Goal: Task Accomplishment & Management: Complete application form

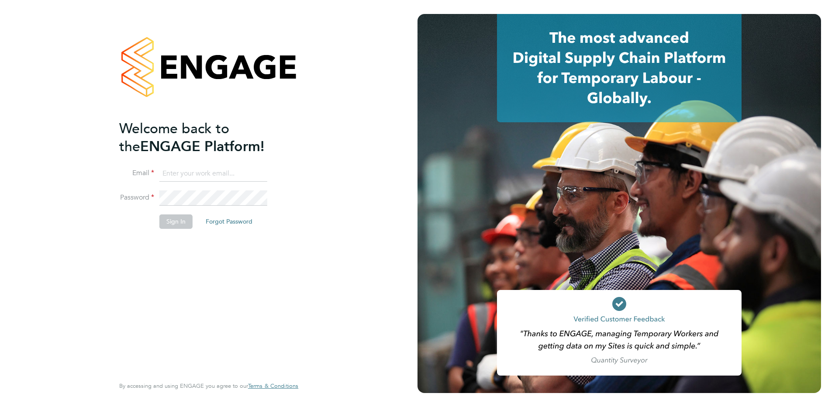
type input "fiona.matthews@ncclondon.ac.uk"
click at [177, 228] on button "Sign In" at bounding box center [175, 222] width 33 height 14
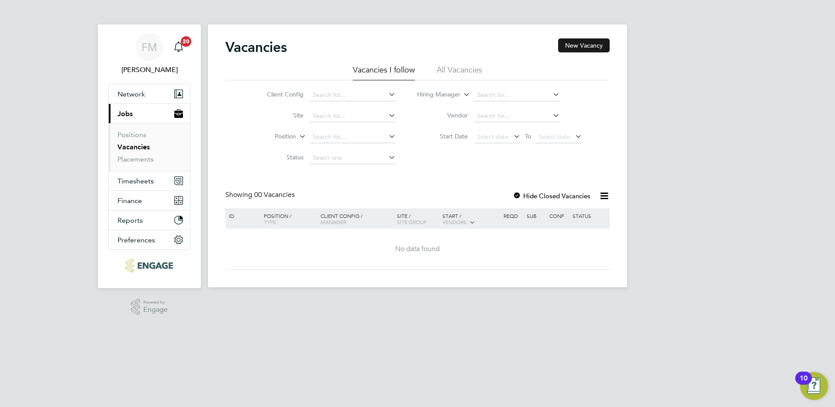
click at [589, 47] on button "New Vacancy" at bounding box center [584, 45] width 52 height 14
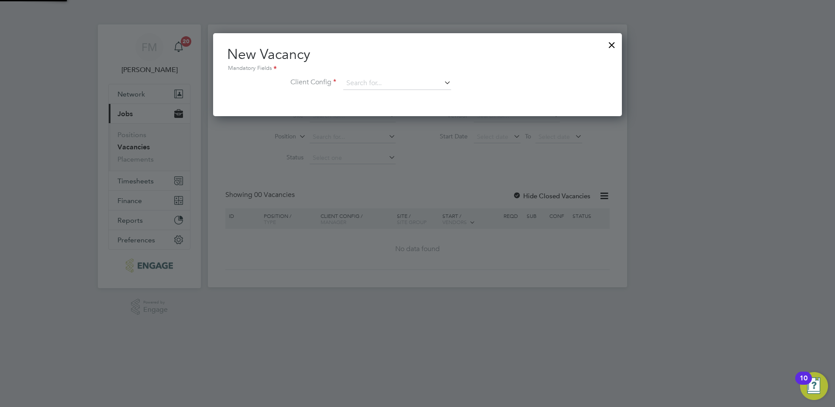
scroll to position [83, 409]
click at [392, 86] on input at bounding box center [397, 83] width 108 height 13
type input "c"
click at [386, 96] on li "Red bridge Campus" at bounding box center [397, 96] width 109 height 12
type input "[GEOGRAPHIC_DATA]"
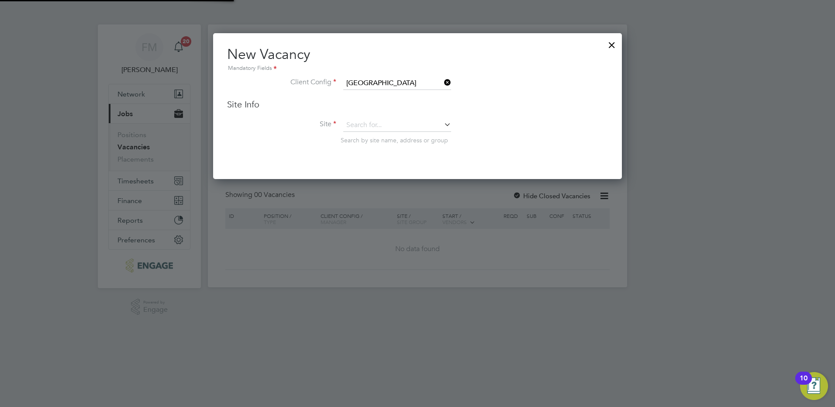
scroll to position [146, 409]
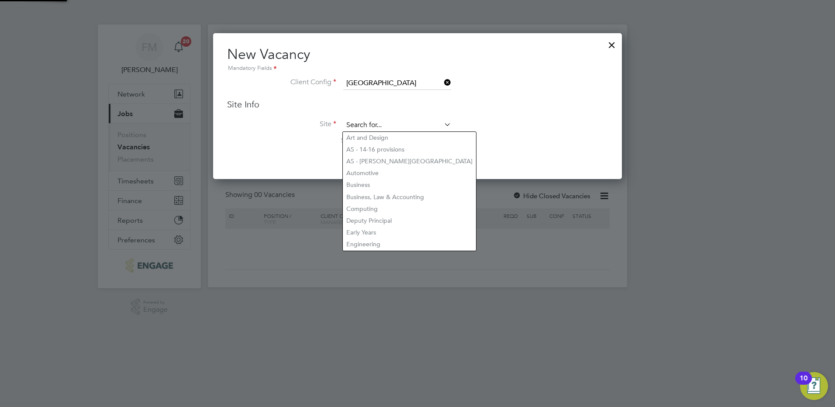
click at [424, 129] on input at bounding box center [397, 125] width 108 height 13
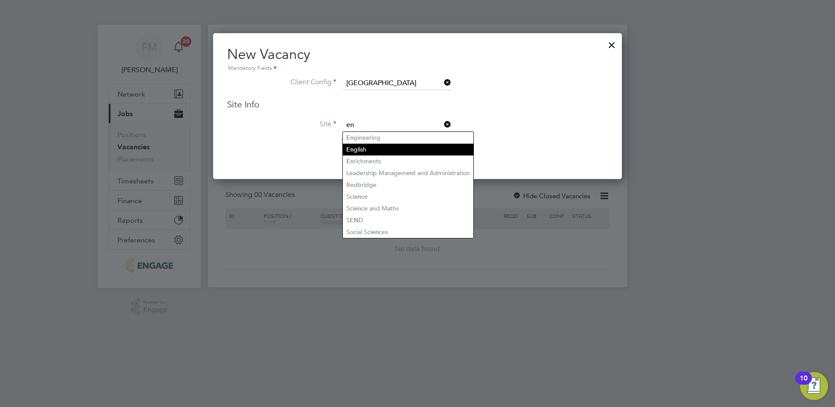
click at [365, 149] on li "En glish" at bounding box center [408, 150] width 131 height 12
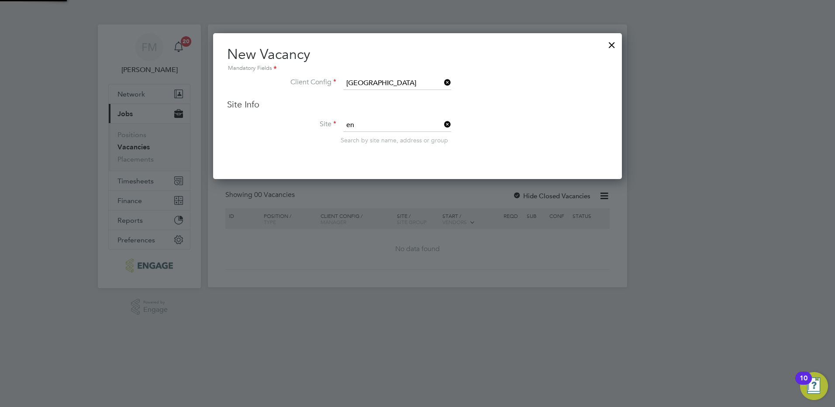
type input "English"
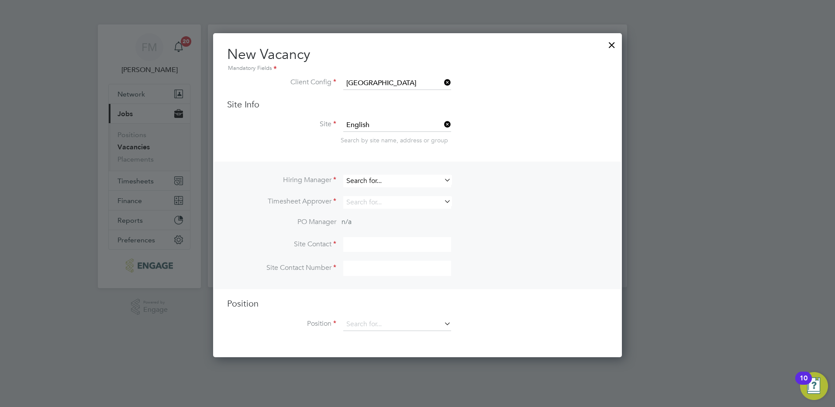
click at [381, 181] on input at bounding box center [397, 181] width 108 height 13
click at [509, 186] on li "Hiring Manager" at bounding box center [417, 185] width 381 height 21
click at [443, 325] on icon at bounding box center [443, 324] width 0 height 12
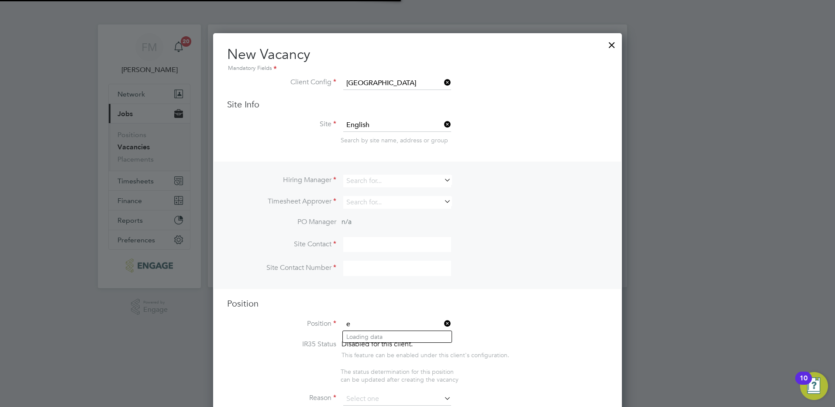
scroll to position [1266, 409]
type input "english"
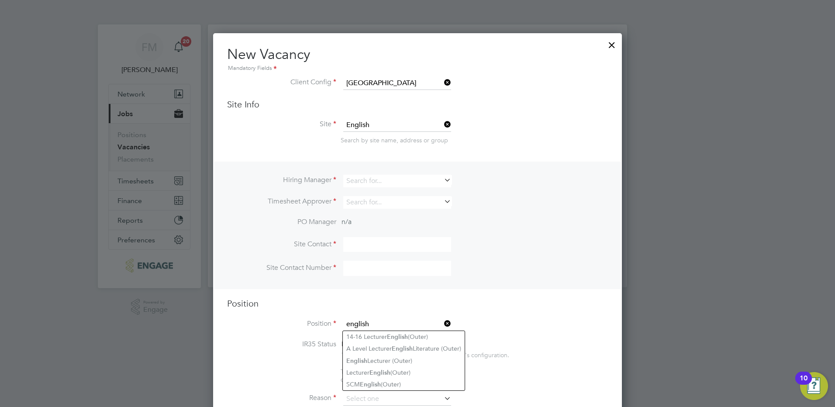
drag, startPoint x: 389, startPoint y: 327, endPoint x: 352, endPoint y: 326, distance: 37.1
click at [353, 326] on input "english" at bounding box center [397, 324] width 108 height 13
click at [356, 323] on input "english" at bounding box center [397, 324] width 108 height 13
click at [374, 326] on input "english" at bounding box center [397, 324] width 108 height 13
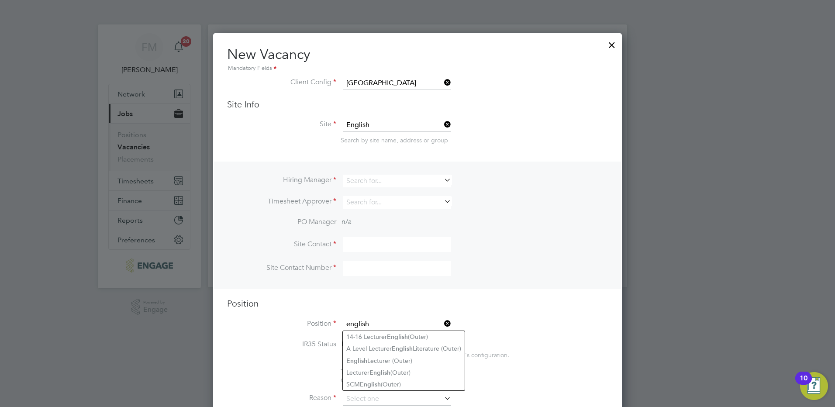
drag, startPoint x: 383, startPoint y: 324, endPoint x: 334, endPoint y: 324, distance: 48.9
click at [334, 324] on li "Position english" at bounding box center [417, 329] width 381 height 22
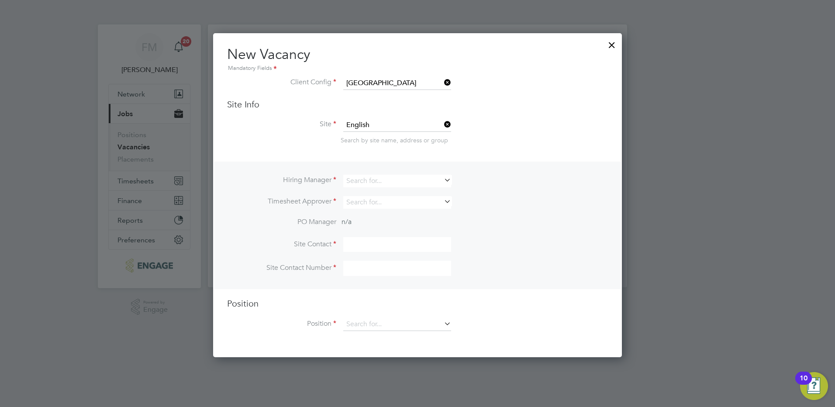
click at [514, 295] on ng-template "Hiring Manager Timesheet Approver PO Manager n/a Site Contact Site Contact Numb…" at bounding box center [417, 251] width 381 height 178
click at [613, 42] on div at bounding box center [612, 43] width 16 height 16
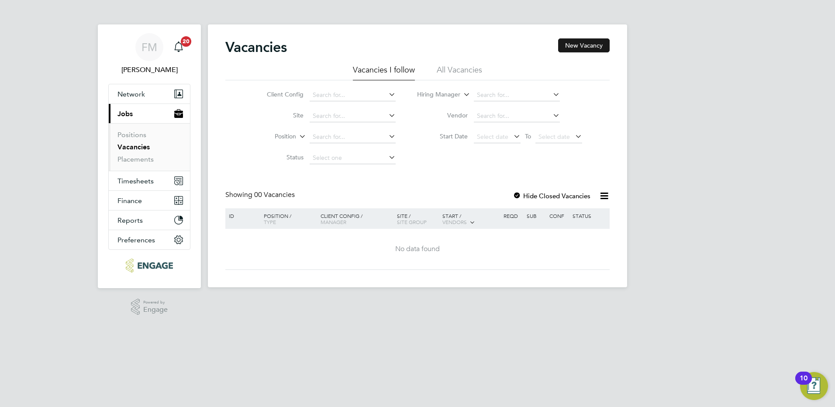
click at [595, 45] on button "New Vacancy" at bounding box center [584, 45] width 52 height 14
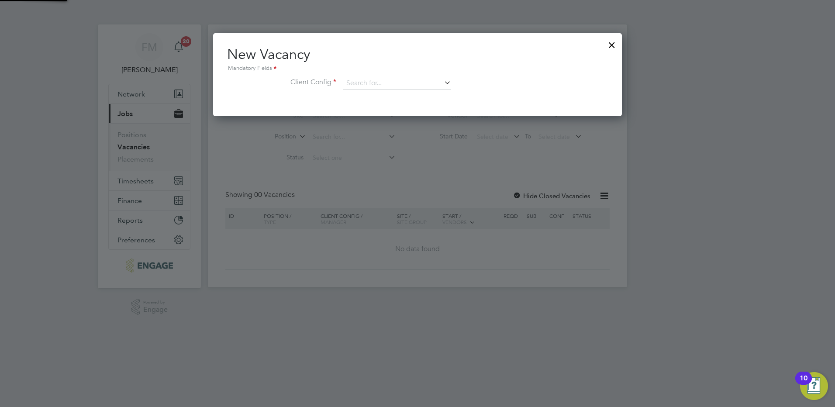
scroll to position [83, 409]
click at [395, 86] on input at bounding box center [397, 83] width 108 height 13
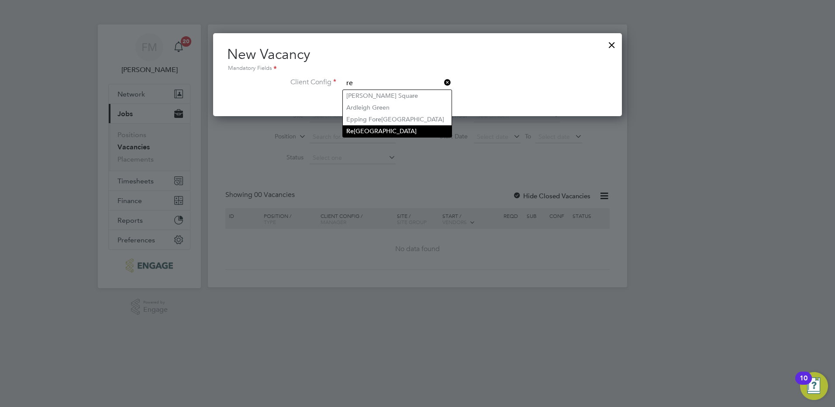
click at [369, 131] on li "Re dbridge Campus" at bounding box center [397, 131] width 109 height 12
type input "[GEOGRAPHIC_DATA]"
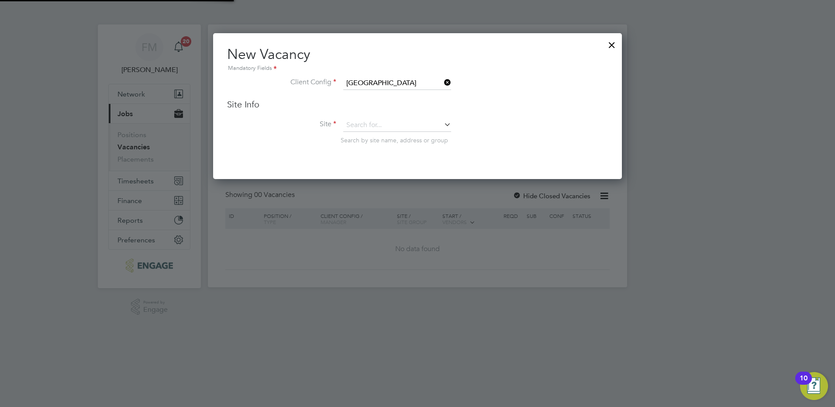
scroll to position [146, 409]
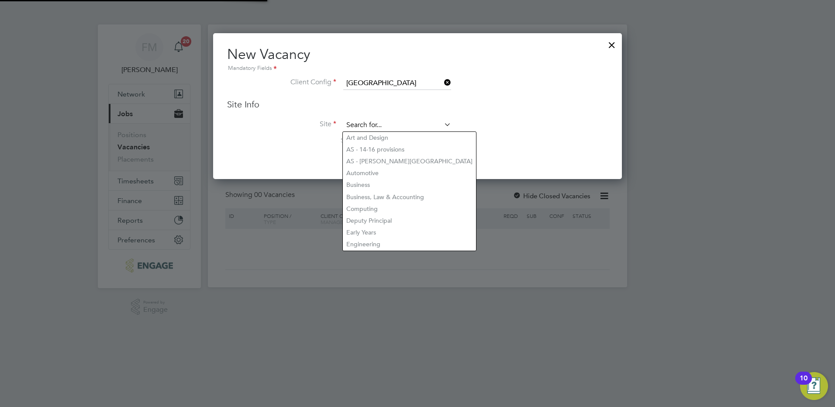
click at [370, 120] on input at bounding box center [397, 125] width 108 height 13
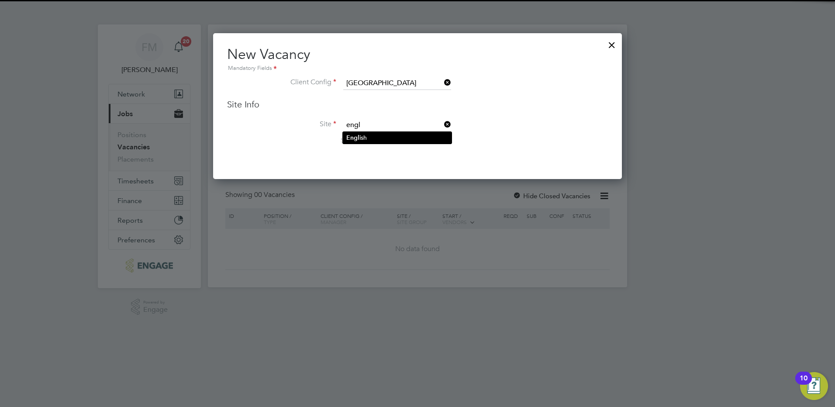
click at [366, 138] on li "Engl ish" at bounding box center [397, 138] width 109 height 12
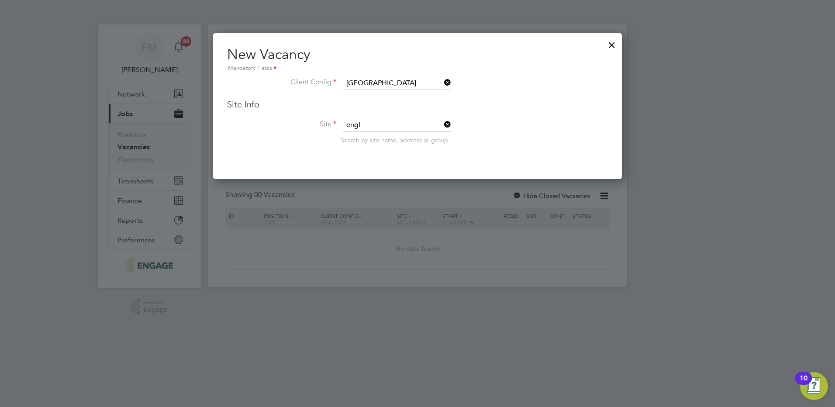
type input "English"
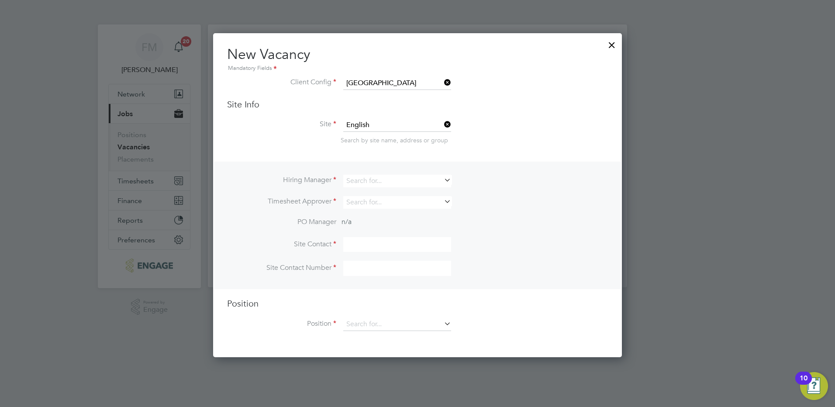
scroll to position [325, 409]
click at [367, 182] on input at bounding box center [397, 181] width 108 height 13
click at [386, 195] on li "Dar ia Gregory" at bounding box center [397, 193] width 109 height 12
type input "[PERSON_NAME]"
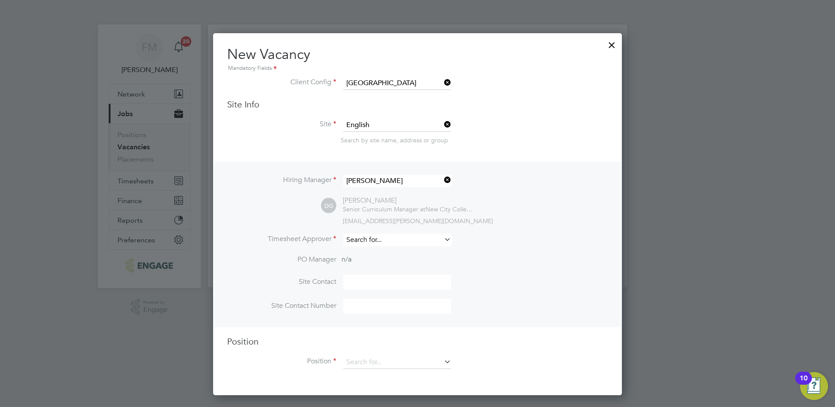
click at [402, 246] on div "Vacancies New Vacancy Vacancies I follow All Vacancies Client Config Site Posit…" at bounding box center [417, 155] width 419 height 263
click at [396, 249] on li "Dari a Gregory" at bounding box center [397, 253] width 109 height 12
type input "[PERSON_NAME]"
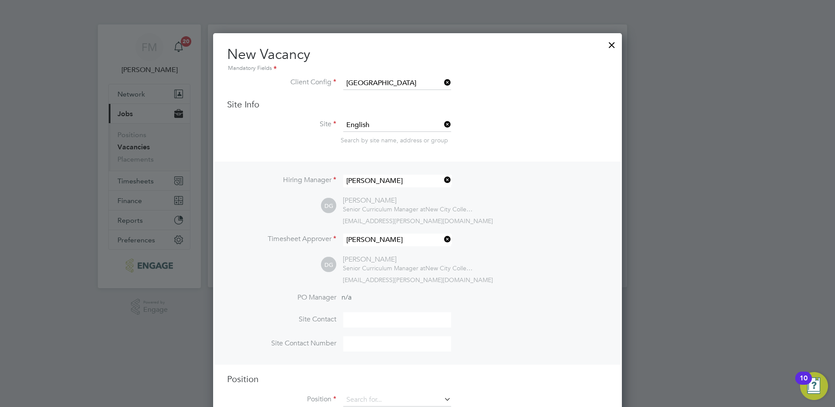
scroll to position [401, 409]
click at [397, 319] on input at bounding box center [397, 319] width 108 height 15
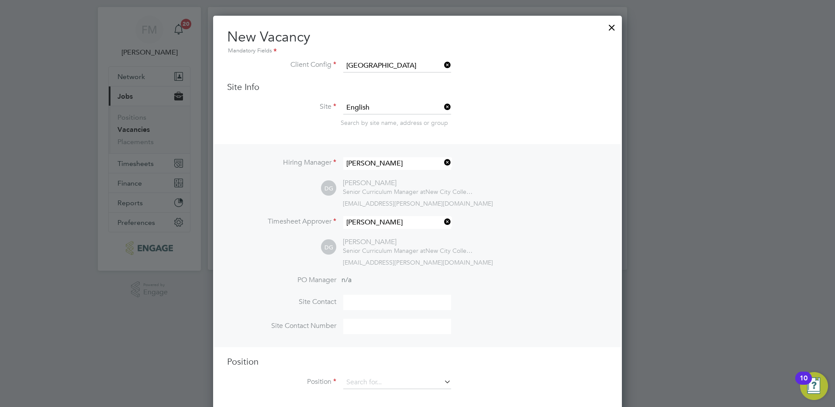
scroll to position [27, 0]
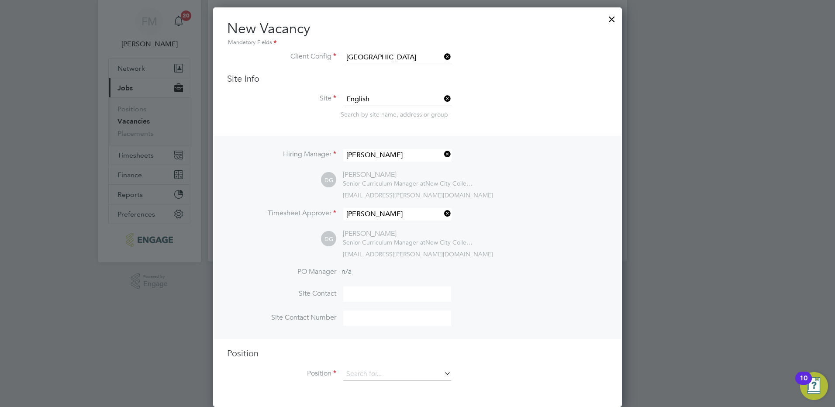
click at [384, 275] on li "PO Manager n/a" at bounding box center [417, 277] width 381 height 20
click at [400, 298] on input at bounding box center [397, 294] width 108 height 15
click at [387, 380] on input at bounding box center [397, 374] width 108 height 13
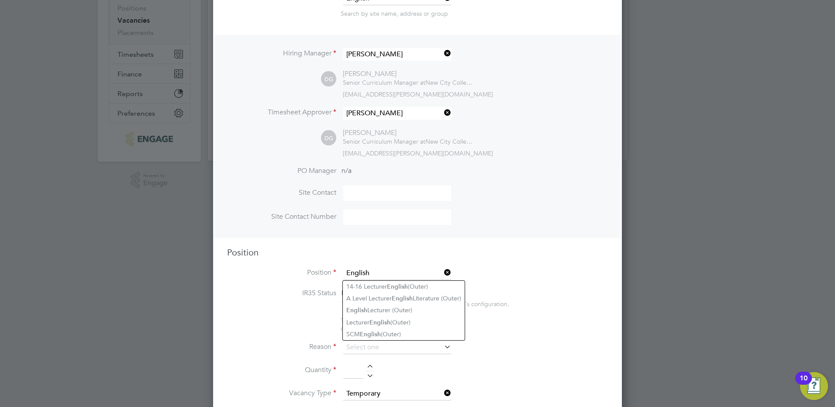
scroll to position [158, 0]
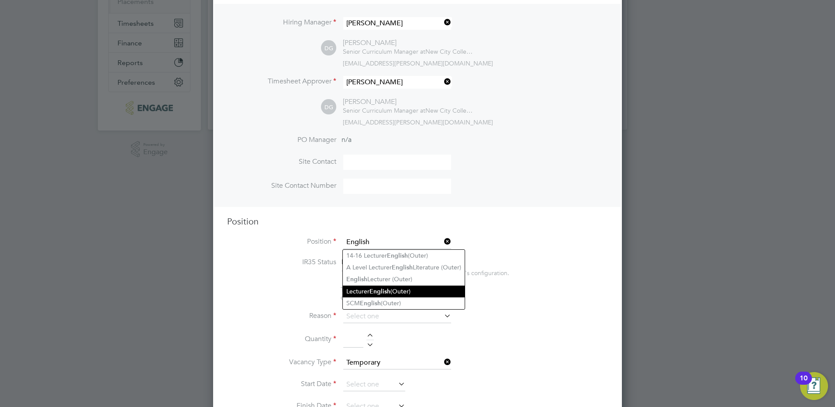
click at [410, 291] on li "Lecturer English (Outer)" at bounding box center [404, 292] width 122 height 12
type input "Lecturer English (Outer)"
type textarea "**PURPOSE OF JOB:** To teach and assess learning on a range of courses, which i…"
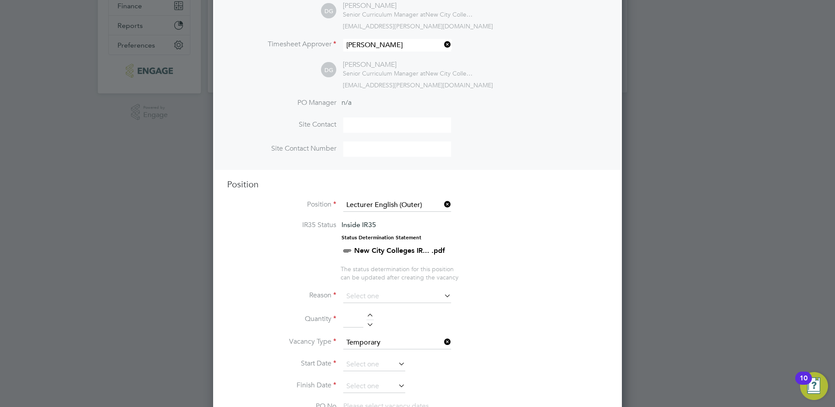
scroll to position [245, 0]
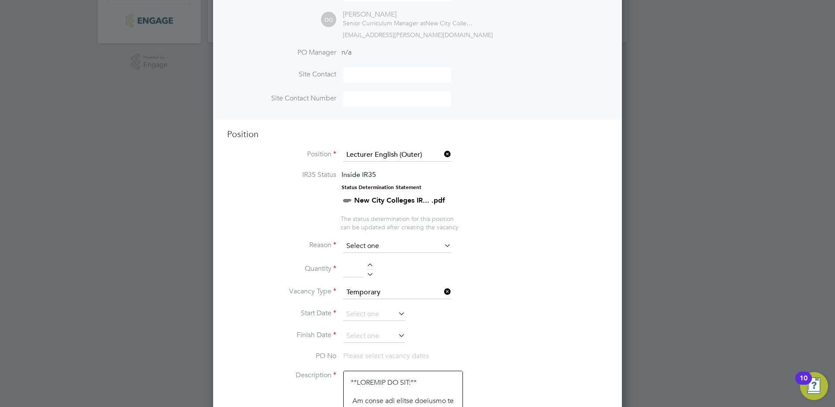
click at [397, 247] on input at bounding box center [397, 246] width 108 height 13
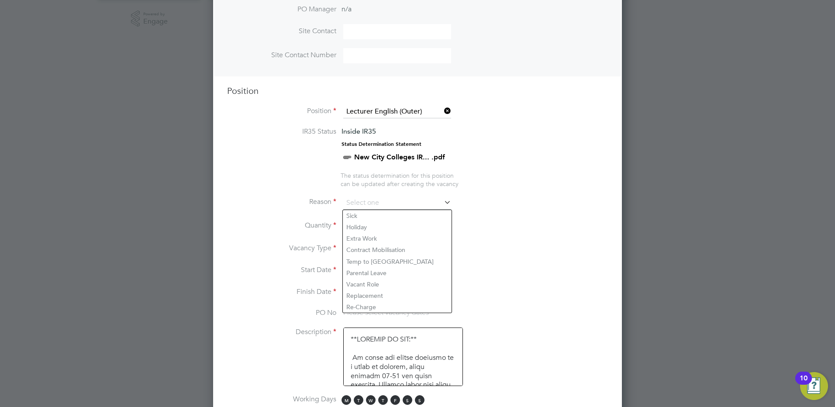
scroll to position [289, 0]
click at [382, 286] on li "Vacant Role" at bounding box center [397, 283] width 109 height 11
type input "Vacant Role"
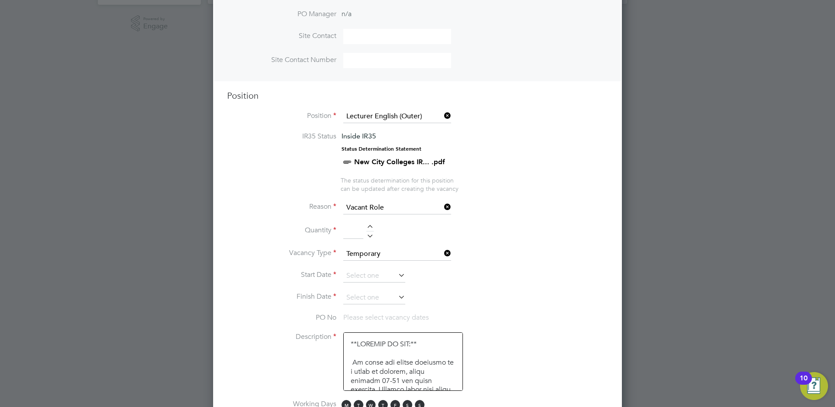
scroll to position [332, 0]
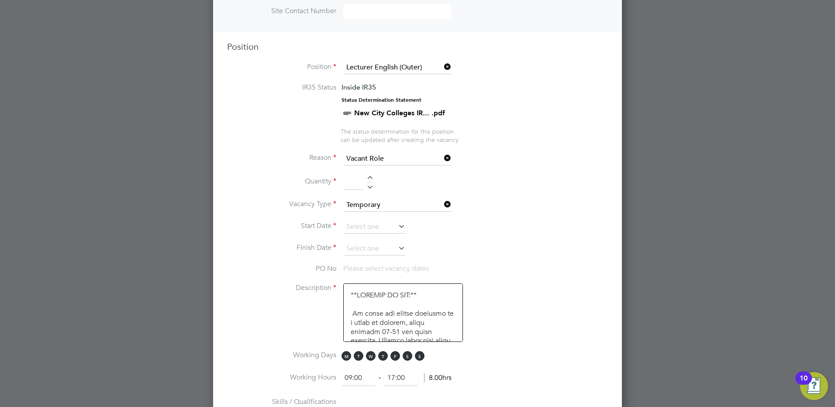
click at [355, 185] on input at bounding box center [353, 182] width 20 height 16
type input "1"
click at [550, 194] on li "Quantity 1" at bounding box center [417, 186] width 381 height 24
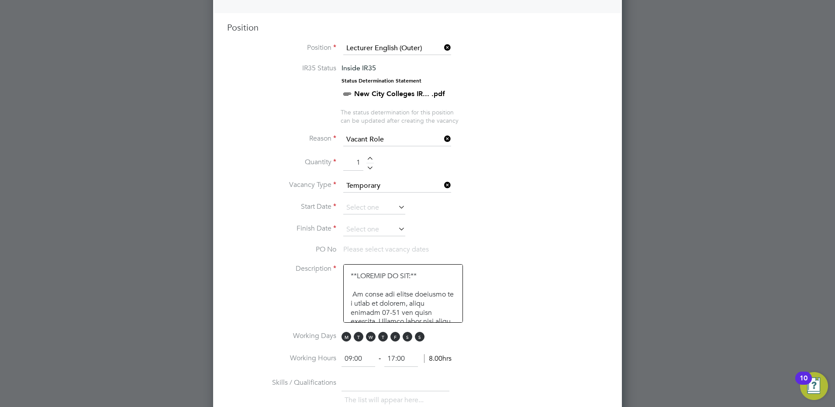
scroll to position [376, 0]
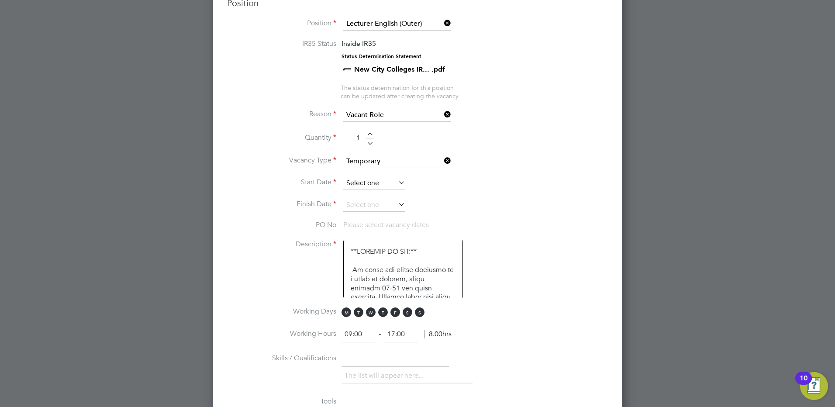
click at [375, 180] on input at bounding box center [374, 183] width 62 height 13
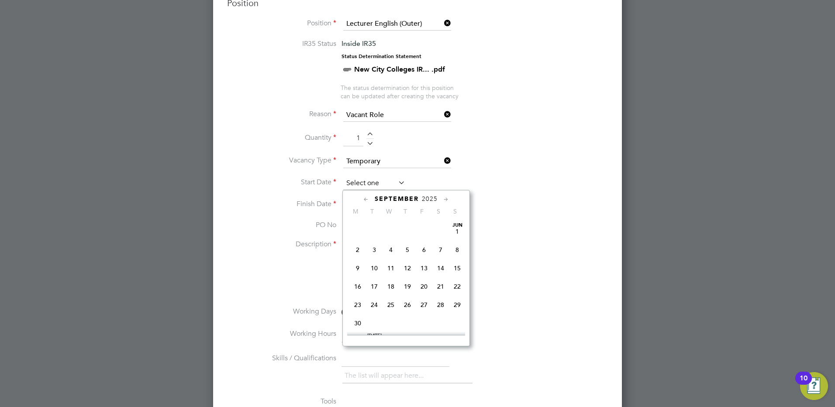
scroll to position [322, 0]
click at [359, 324] on span "6" at bounding box center [358, 315] width 17 height 17
type input "[DATE]"
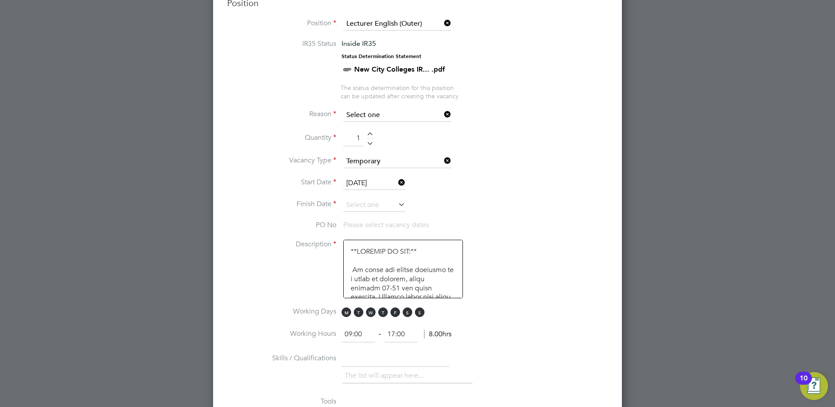
click at [430, 116] on input at bounding box center [397, 115] width 108 height 13
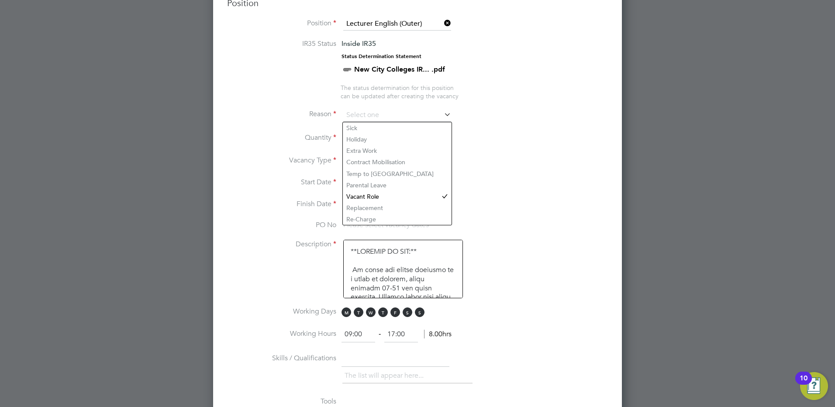
click at [483, 189] on li "Start Date 06 Oct 2025" at bounding box center [417, 188] width 381 height 22
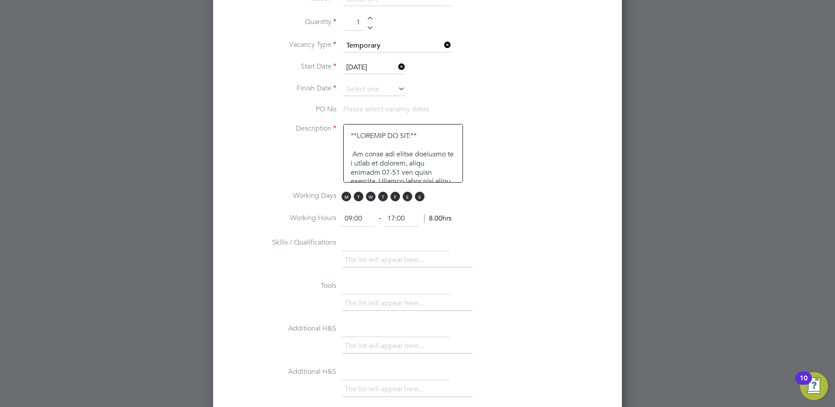
scroll to position [551, 0]
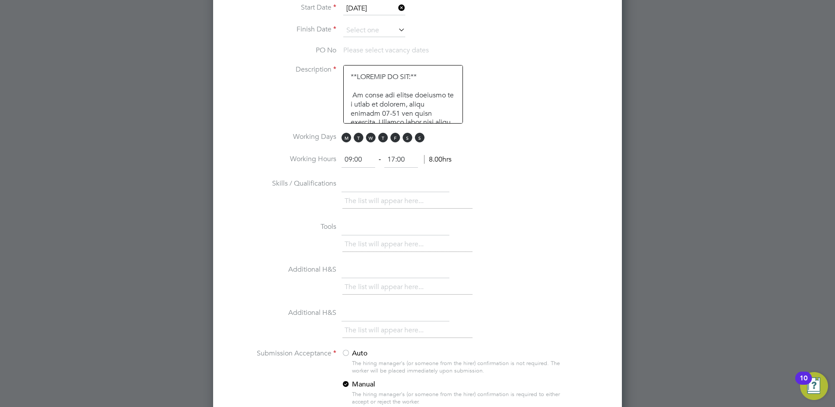
drag, startPoint x: 423, startPoint y: 140, endPoint x: 412, endPoint y: 142, distance: 11.2
click at [423, 140] on span "S" at bounding box center [420, 138] width 10 height 10
click at [408, 140] on span "S" at bounding box center [408, 138] width 10 height 10
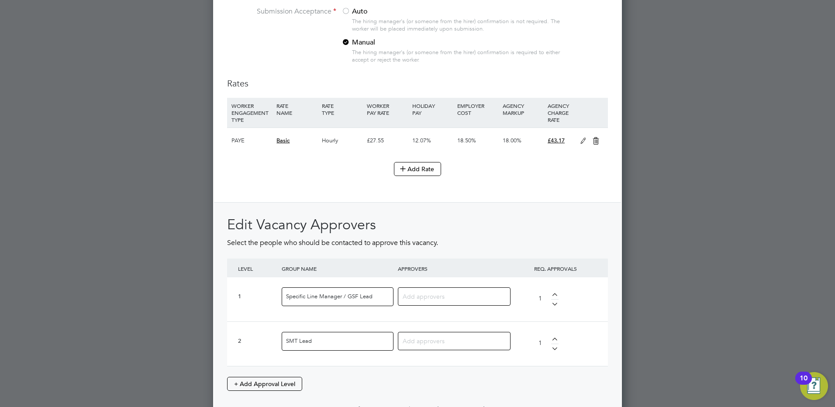
scroll to position [969, 0]
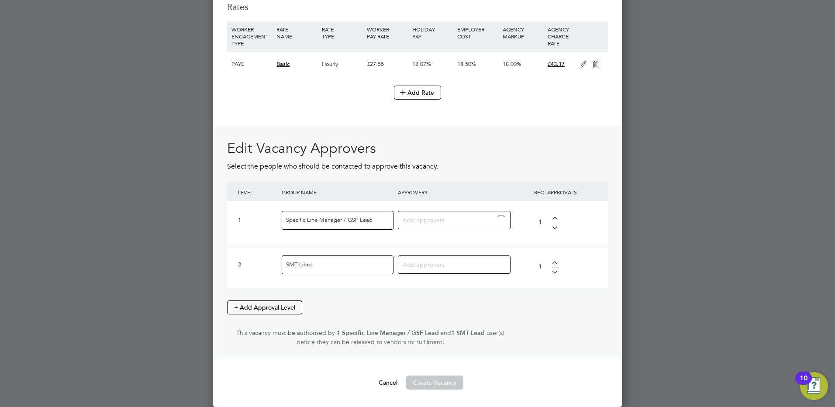
click at [431, 223] on input at bounding box center [451, 219] width 97 height 11
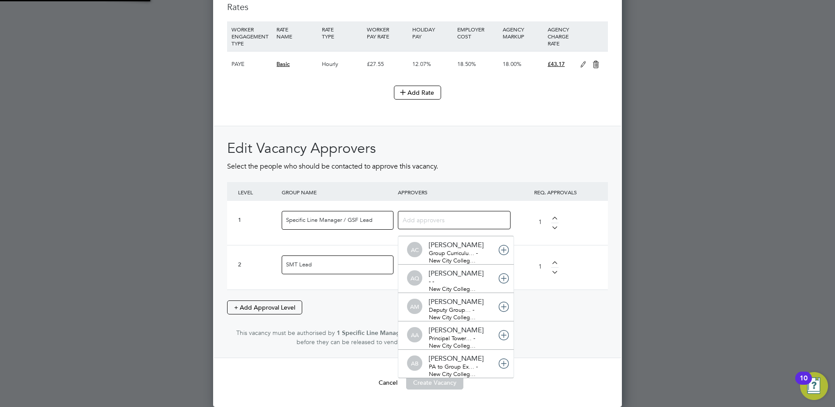
scroll to position [9, 62]
click at [483, 155] on h2 "Edit Vacancy Approvers" at bounding box center [417, 148] width 381 height 18
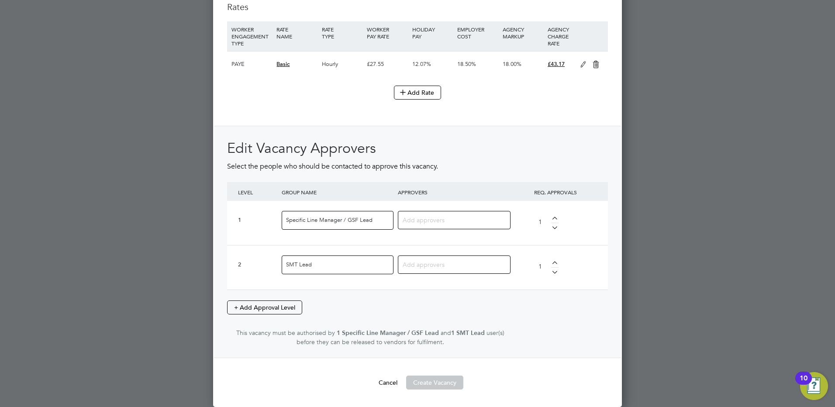
drag, startPoint x: 702, startPoint y: 109, endPoint x: 722, endPoint y: 136, distance: 34.1
click at [702, 109] on div at bounding box center [417, 203] width 835 height 407
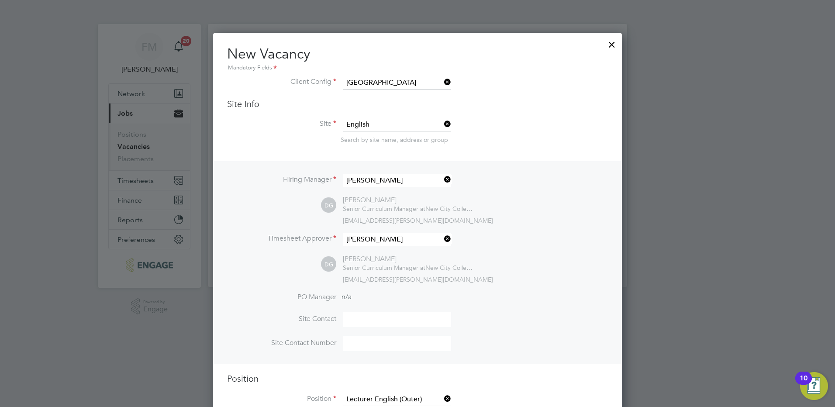
scroll to position [0, 0]
click at [613, 38] on div at bounding box center [612, 43] width 16 height 16
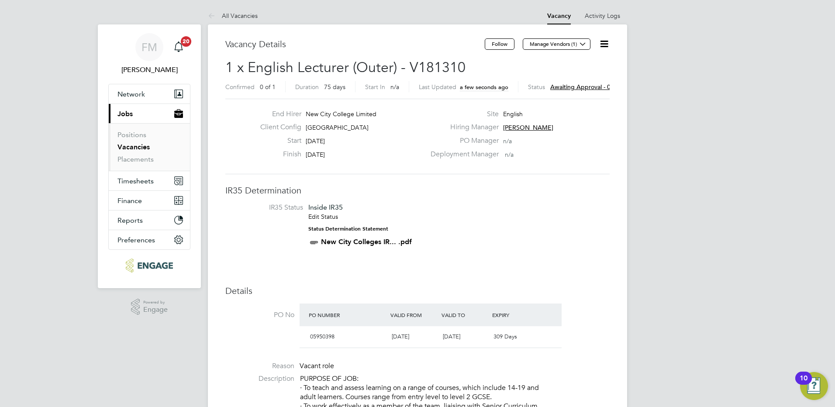
click at [576, 92] on div "Confirmed 0 of 1 Duration 75 days Start In n/a Last Updated a few seconds ago S…" at bounding box center [417, 88] width 384 height 14
click at [575, 88] on span "Awaiting approval - 0/2" at bounding box center [583, 87] width 66 height 8
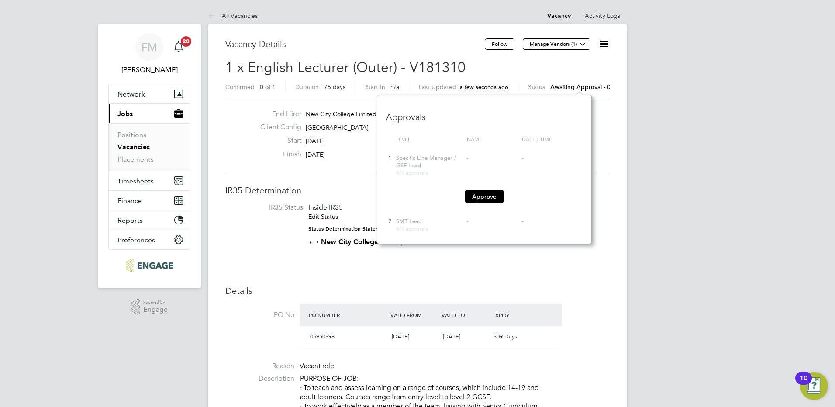
scroll to position [149, 215]
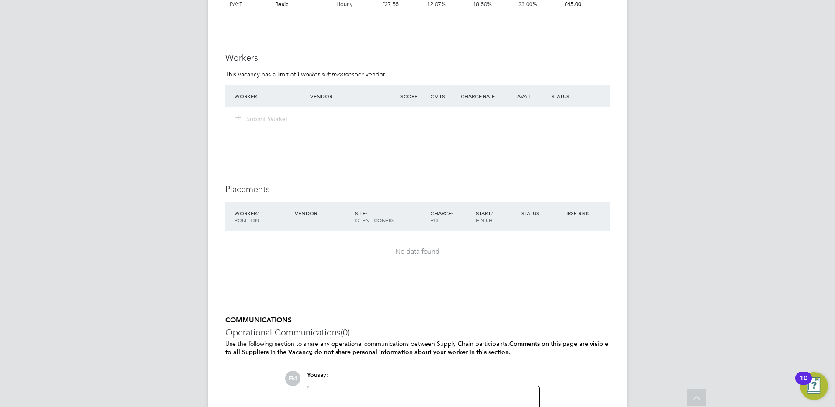
scroll to position [1374, 0]
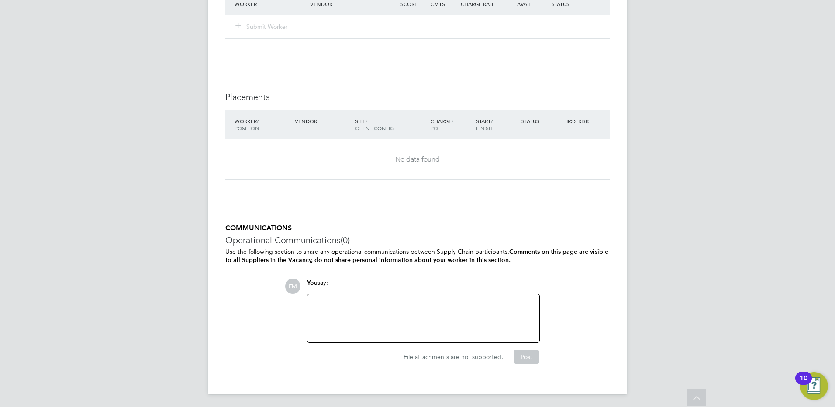
click at [412, 311] on div at bounding box center [424, 319] width 222 height 38
click at [471, 305] on div "1FTE vacant and being recruited to. Likely to be filled" at bounding box center [424, 319] width 222 height 38
click at [531, 302] on div "Perm 1FTE vacant and being recruited to. Cover needed to cover recruitment" at bounding box center [424, 319] width 222 height 38
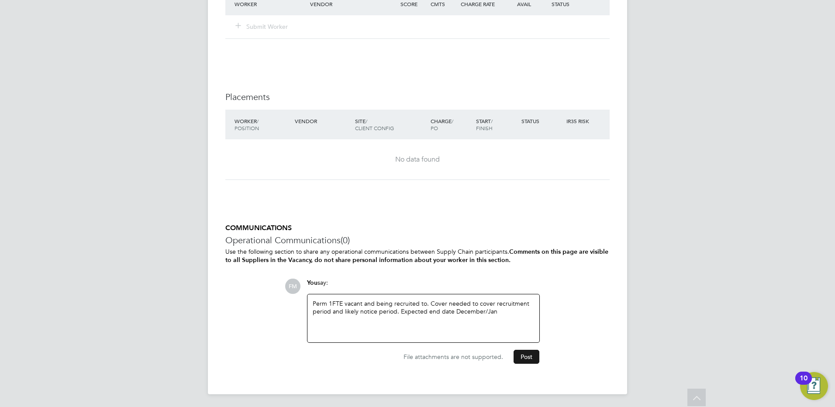
click at [526, 357] on button "Post" at bounding box center [527, 357] width 26 height 14
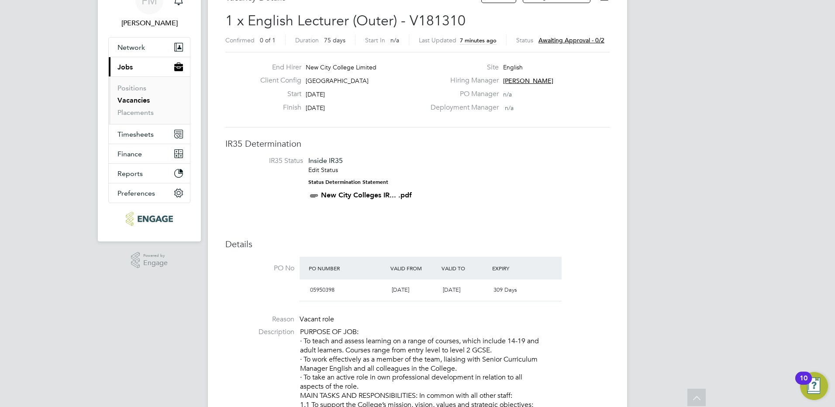
scroll to position [0, 0]
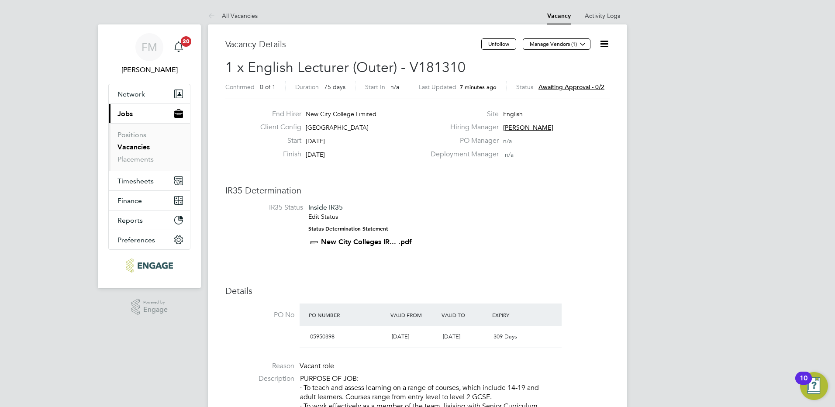
click at [582, 90] on span "Awaiting approval - 0/2" at bounding box center [572, 87] width 66 height 8
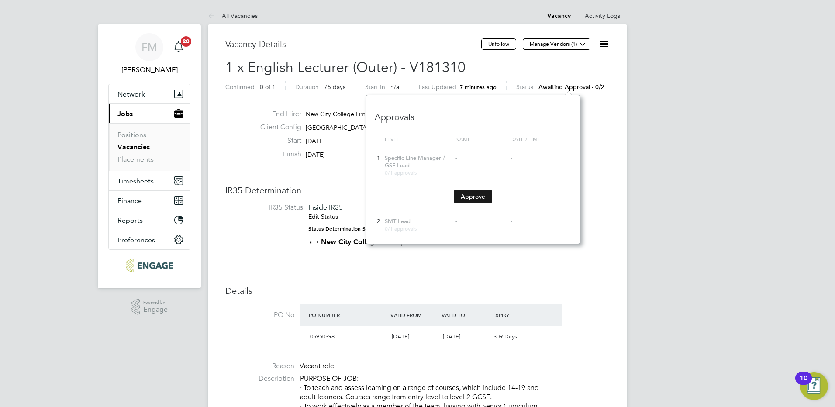
click at [479, 195] on button "Approve" at bounding box center [473, 197] width 38 height 14
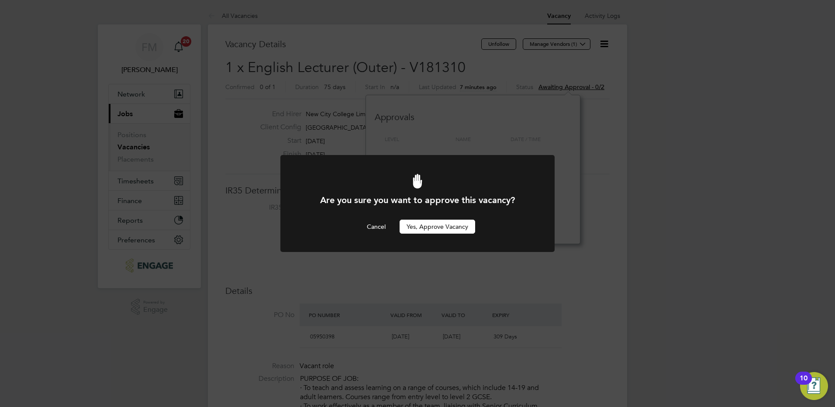
click at [438, 226] on button "Yes, Approve Vacancy" at bounding box center [438, 227] width 76 height 14
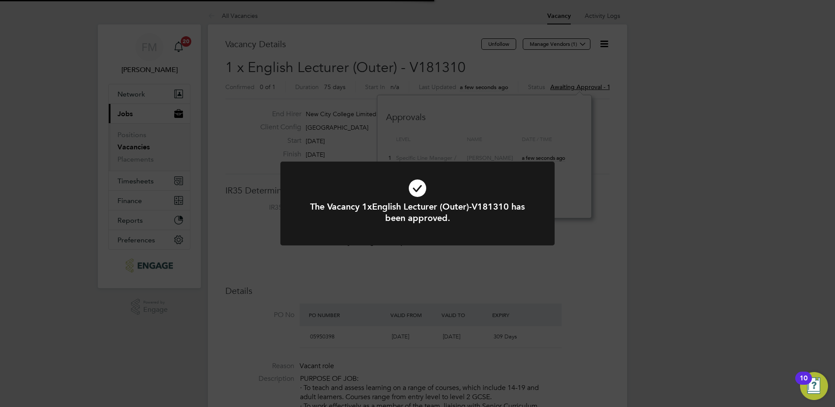
scroll to position [26, 61]
click at [625, 163] on div "The Vacancy 1xEnglish Lecturer (Outer)-V181310 has been approved. Cancel Okay" at bounding box center [417, 203] width 835 height 407
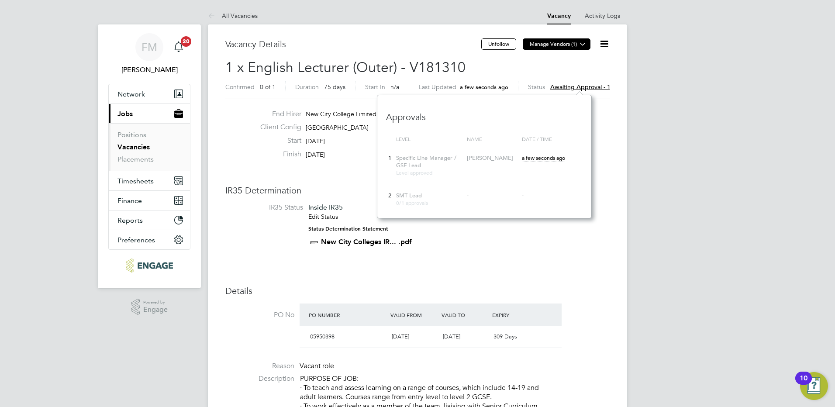
click at [550, 45] on button "Manage Vendors (1)" at bounding box center [557, 43] width 68 height 11
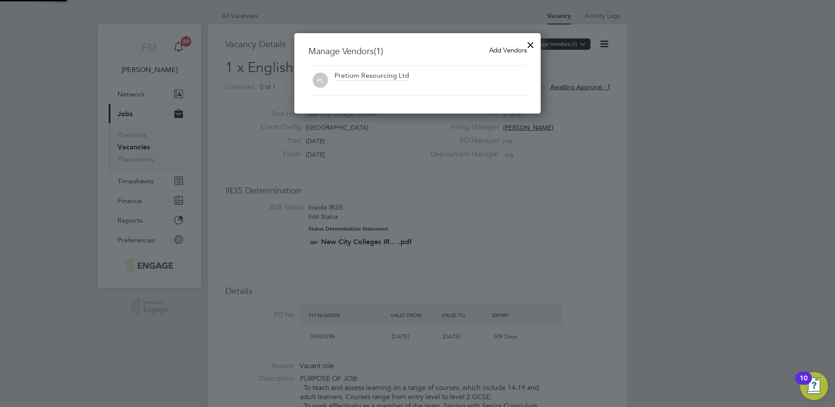
scroll to position [81, 247]
click at [507, 52] on span "Add Vendors" at bounding box center [508, 50] width 38 height 8
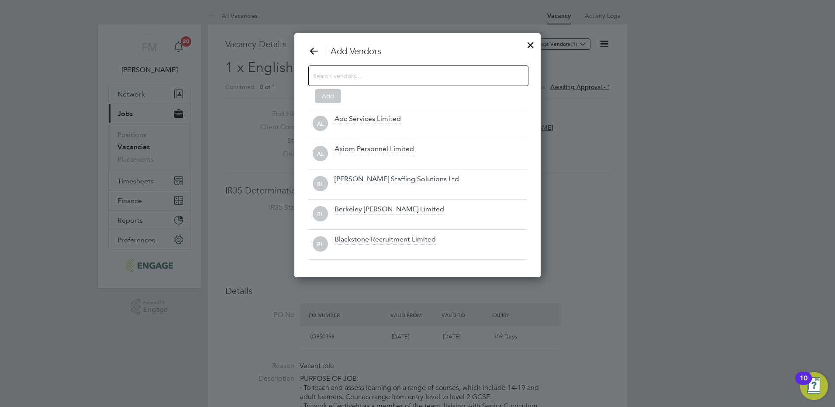
scroll to position [245, 247]
click at [417, 76] on input at bounding box center [411, 75] width 197 height 11
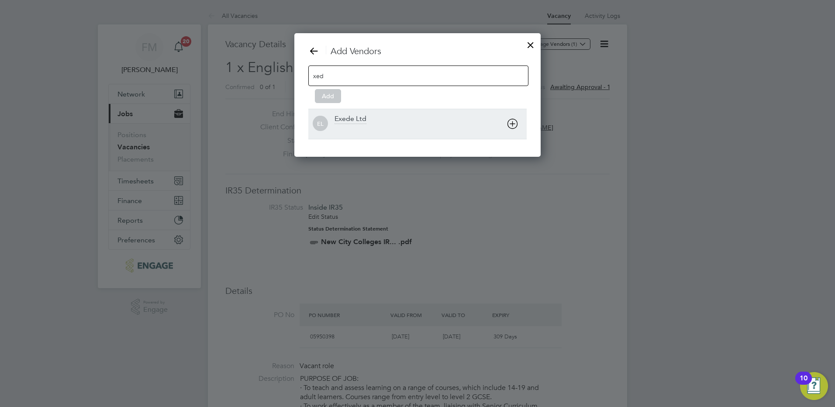
type input "xed"
click at [351, 118] on div "Exede Ltd" at bounding box center [351, 119] width 32 height 10
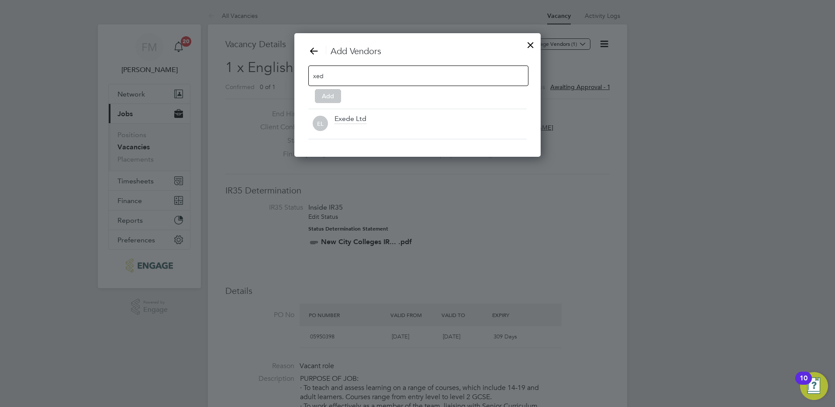
scroll to position [94, 247]
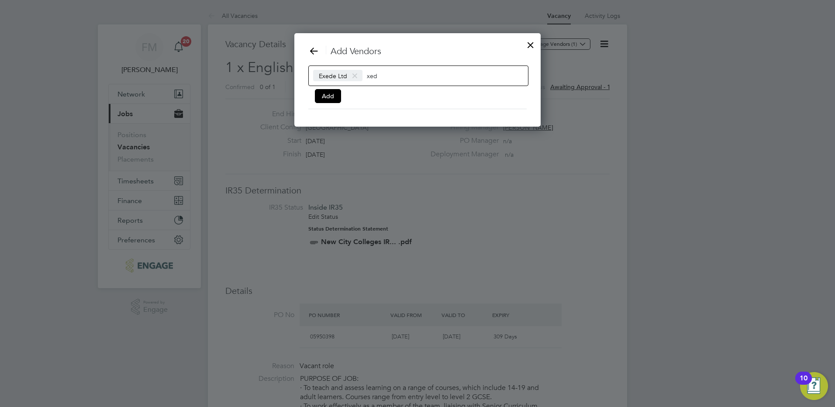
click at [393, 74] on input "xed" at bounding box center [394, 75] width 55 height 11
type input "x"
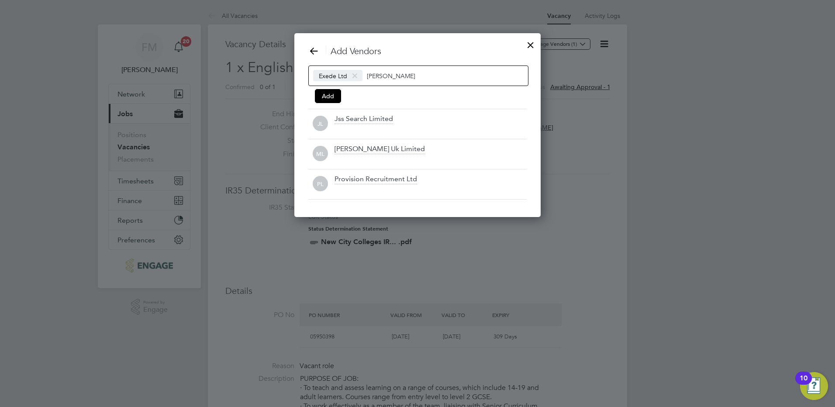
scroll to position [125, 247]
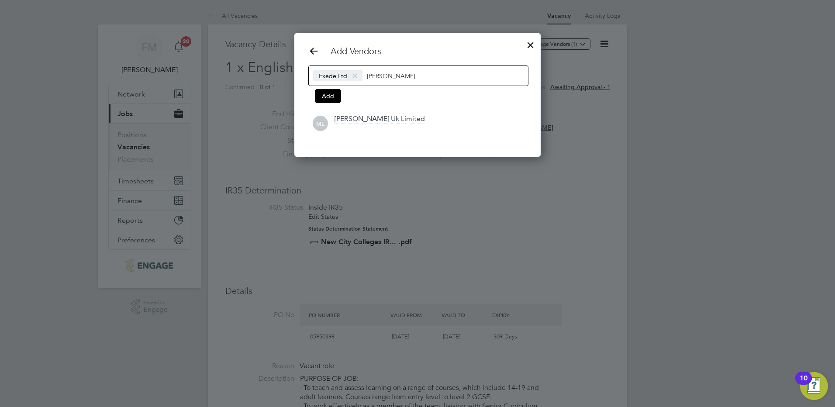
type input "[PERSON_NAME]"
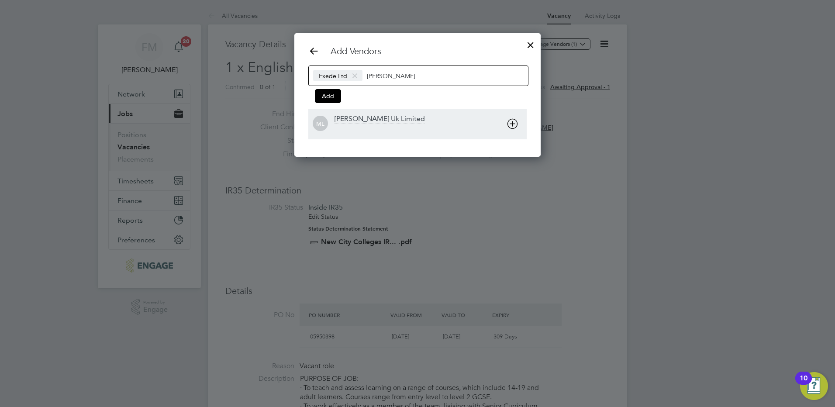
click at [389, 120] on div "[PERSON_NAME] Uk Limited" at bounding box center [380, 119] width 90 height 10
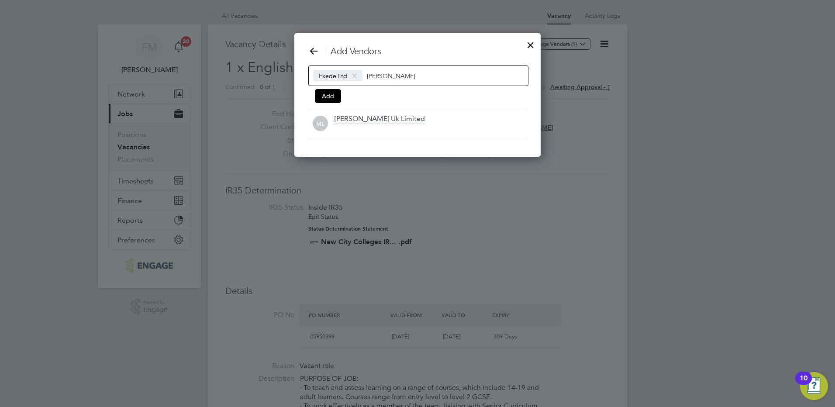
scroll to position [94, 267]
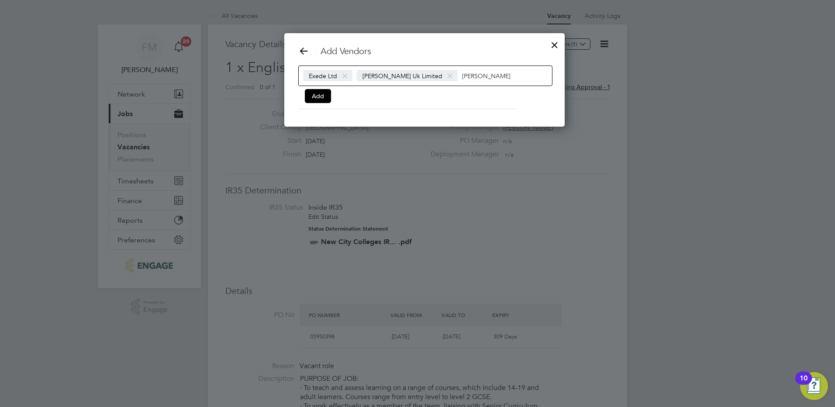
click at [462, 77] on input "[PERSON_NAME]" at bounding box center [489, 75] width 55 height 11
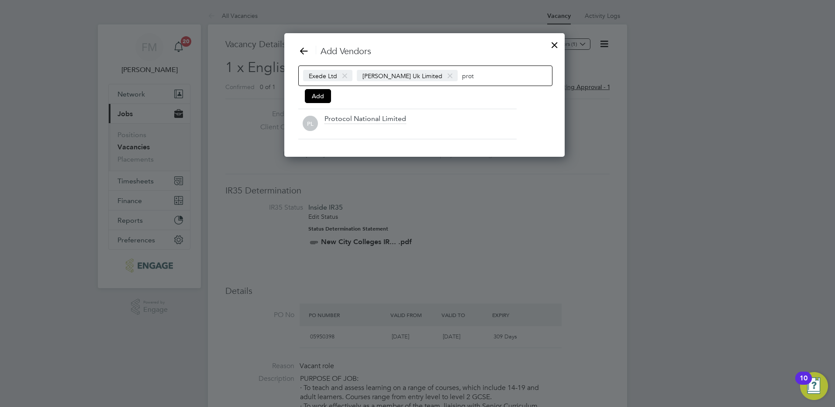
scroll to position [125, 267]
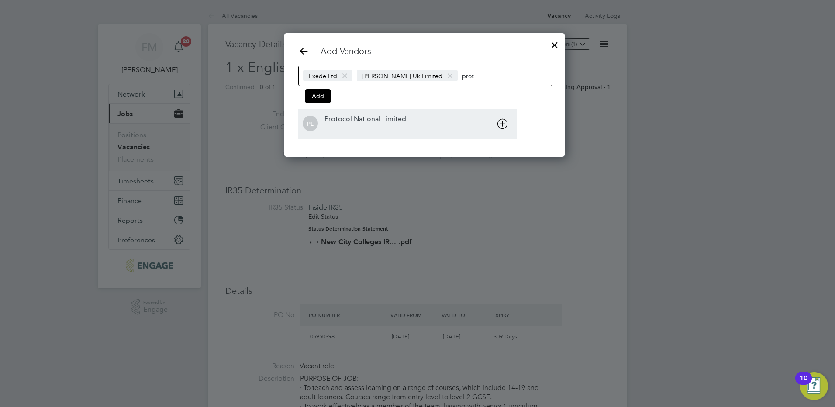
type input "prot"
click at [381, 118] on div "Protocol National Limited" at bounding box center [366, 119] width 82 height 10
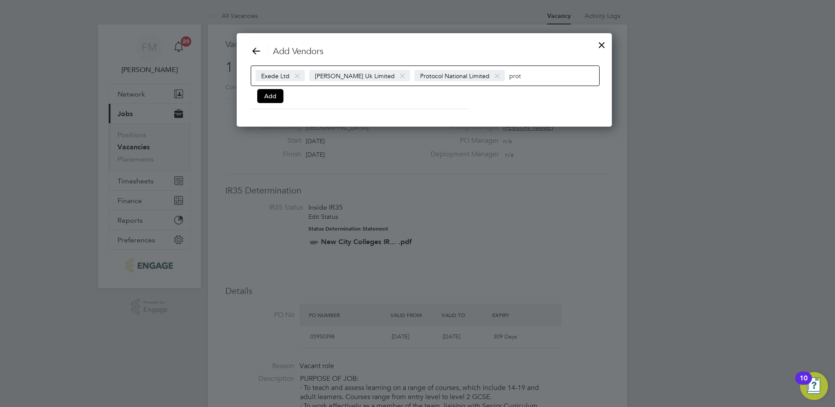
scroll to position [94, 362]
click at [509, 78] on input "prot" at bounding box center [536, 75] width 55 height 11
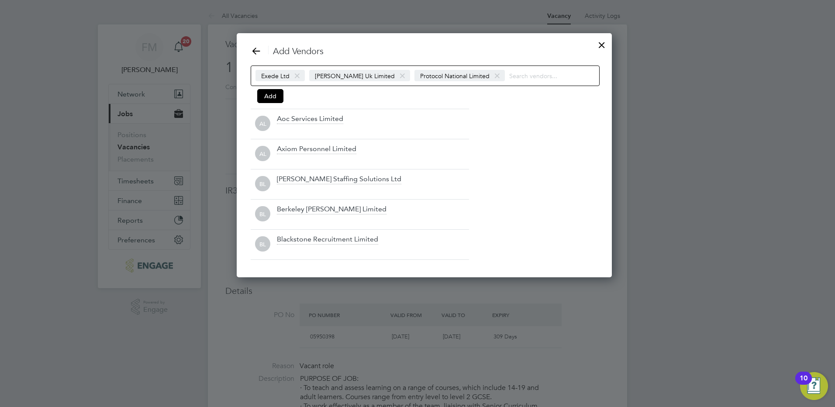
click at [513, 79] on input at bounding box center [536, 75] width 55 height 11
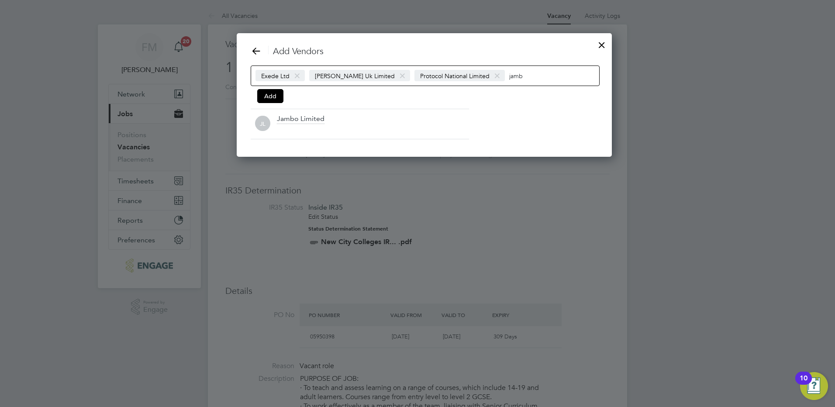
scroll to position [125, 362]
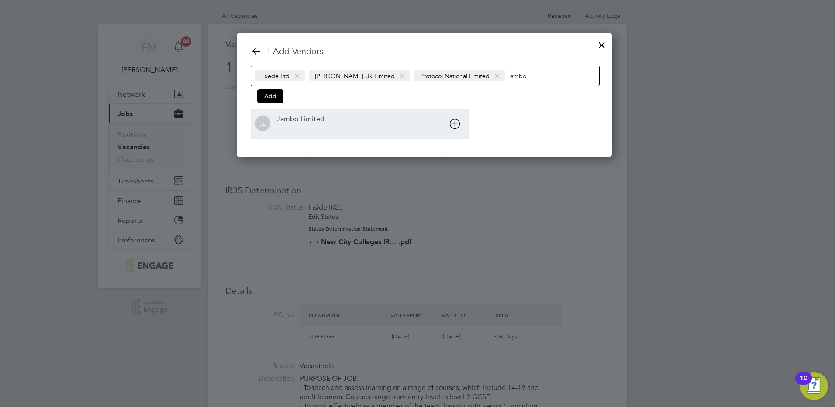
type input "jambo"
click at [301, 119] on div "Jambo Limited" at bounding box center [301, 119] width 48 height 10
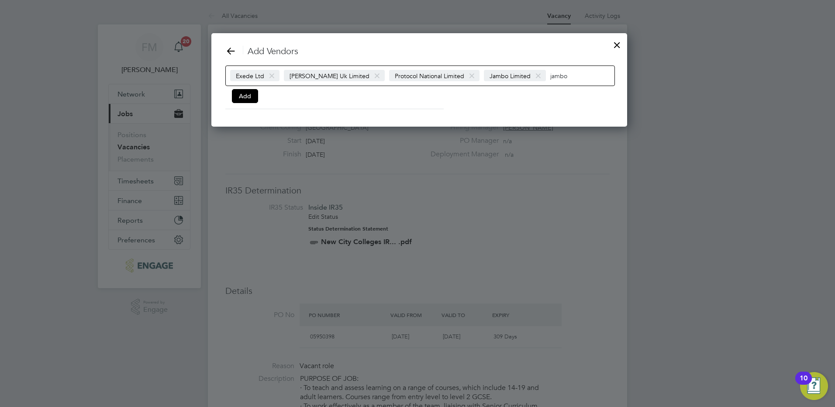
scroll to position [94, 420]
click at [547, 76] on input "jambo" at bounding box center [574, 75] width 55 height 11
click at [559, 76] on input "boston rose" at bounding box center [574, 75] width 55 height 11
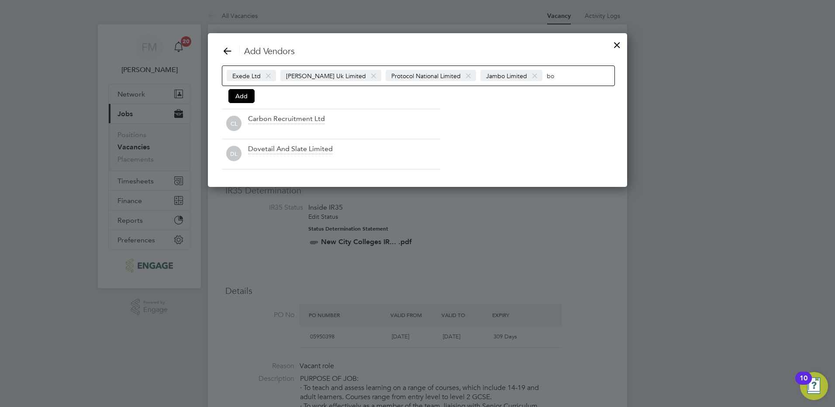
type input "b"
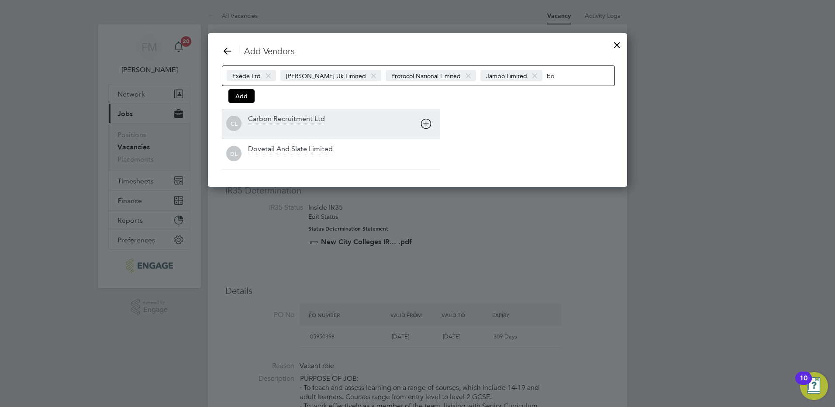
type input "bo"
click at [308, 115] on div "Carbon Recruitment Ltd" at bounding box center [286, 119] width 77 height 10
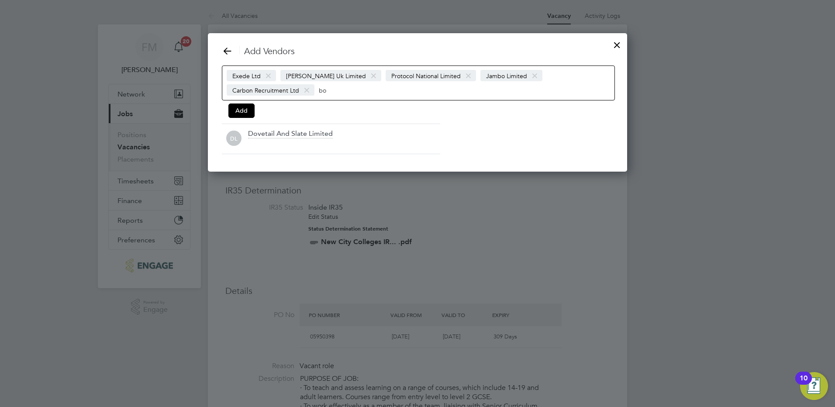
click at [328, 90] on input "bo" at bounding box center [346, 89] width 55 height 11
click at [327, 90] on input "bo" at bounding box center [346, 89] width 55 height 11
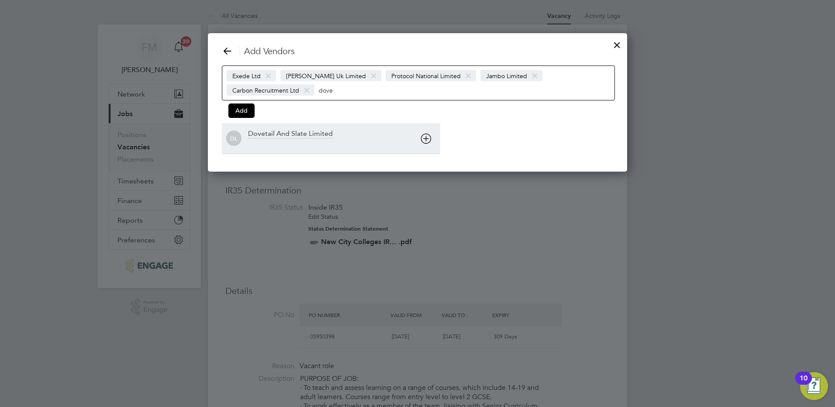
type input "dove"
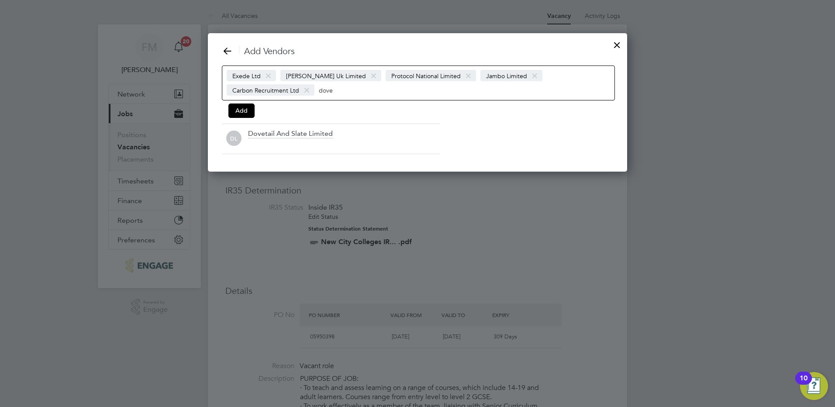
click at [302, 134] on div "Dovetail And Slate Limited" at bounding box center [290, 134] width 85 height 10
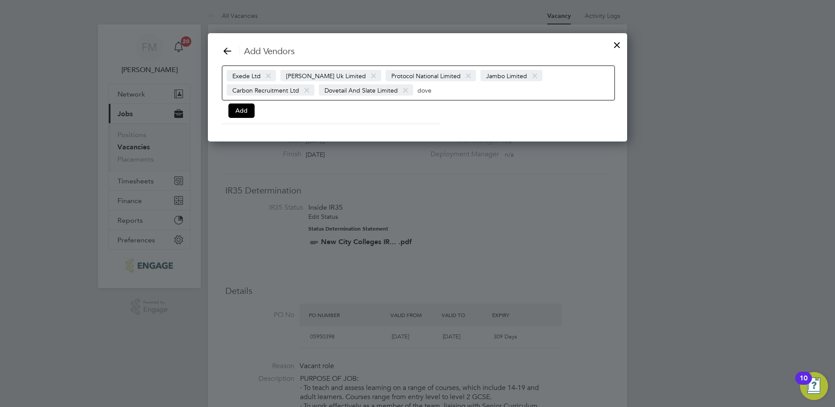
click at [423, 89] on input "dove" at bounding box center [445, 89] width 55 height 11
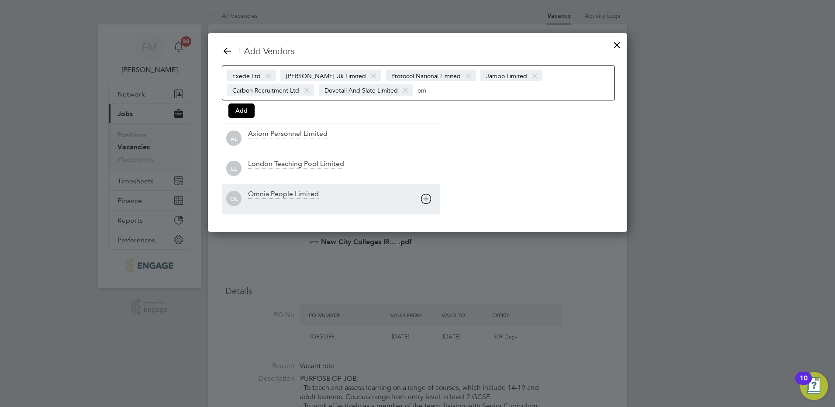
type input "om"
click at [295, 195] on div "Omnia People Limited" at bounding box center [283, 195] width 71 height 10
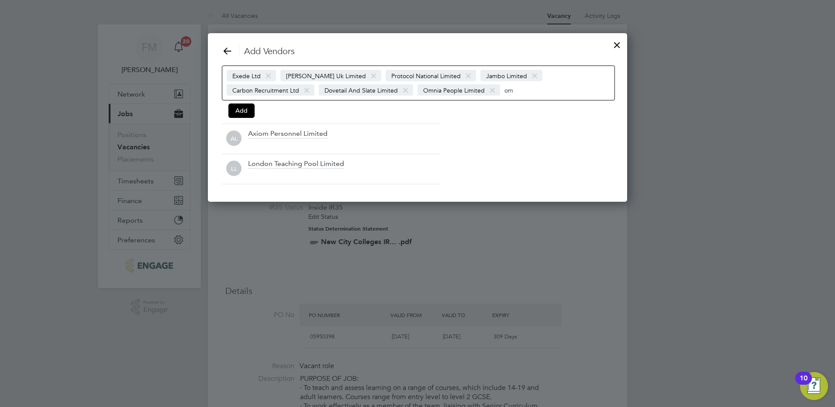
click at [506, 87] on input "om" at bounding box center [532, 89] width 55 height 11
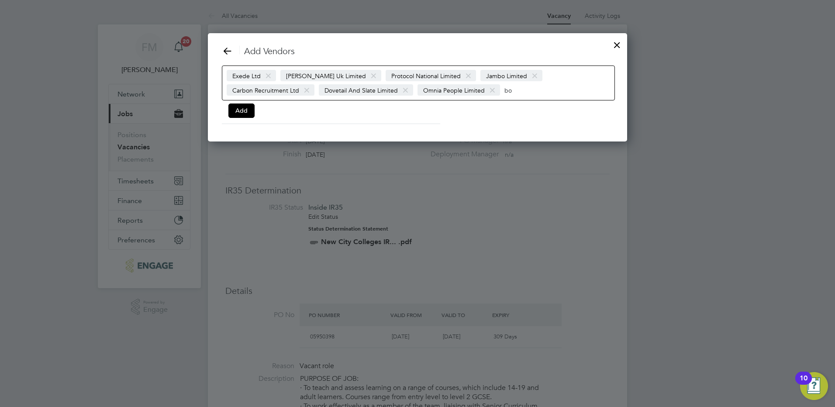
type input "b"
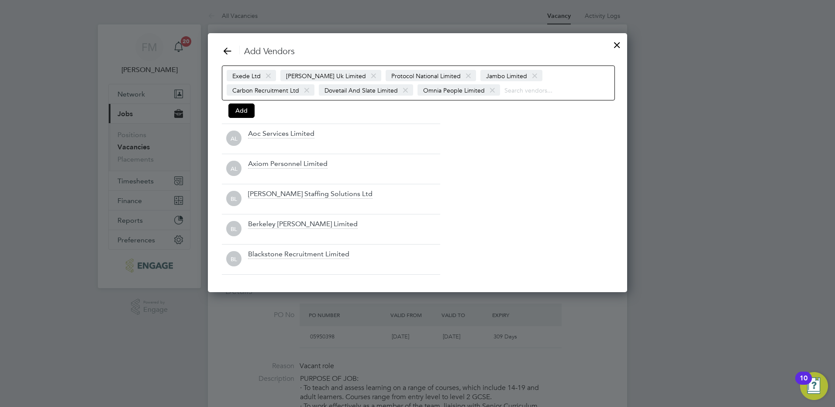
click at [554, 97] on div "Exede Ltd [PERSON_NAME] Uk Limited Protocol National Limited Jambo Limited Carb…" at bounding box center [418, 83] width 393 height 35
click at [545, 134] on div "Add Vendors Exede Ltd [PERSON_NAME] Uk Limited Protocol National Limited Jambo …" at bounding box center [417, 159] width 391 height 229
click at [246, 112] on button "Add" at bounding box center [241, 111] width 26 height 14
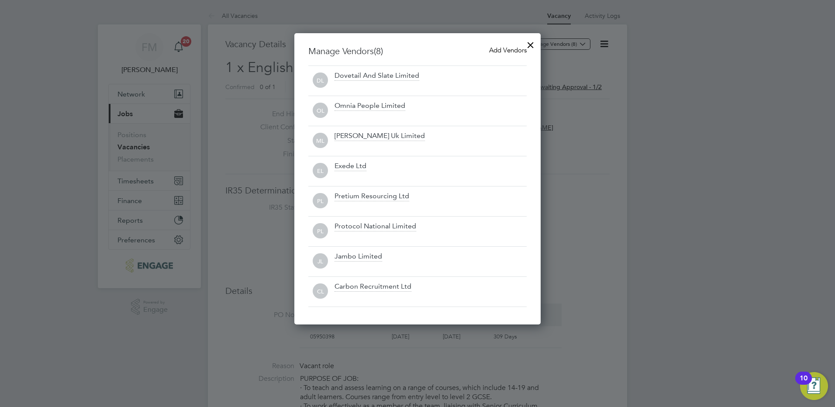
click at [533, 43] on div at bounding box center [531, 43] width 16 height 16
